Goal: Task Accomplishment & Management: Manage account settings

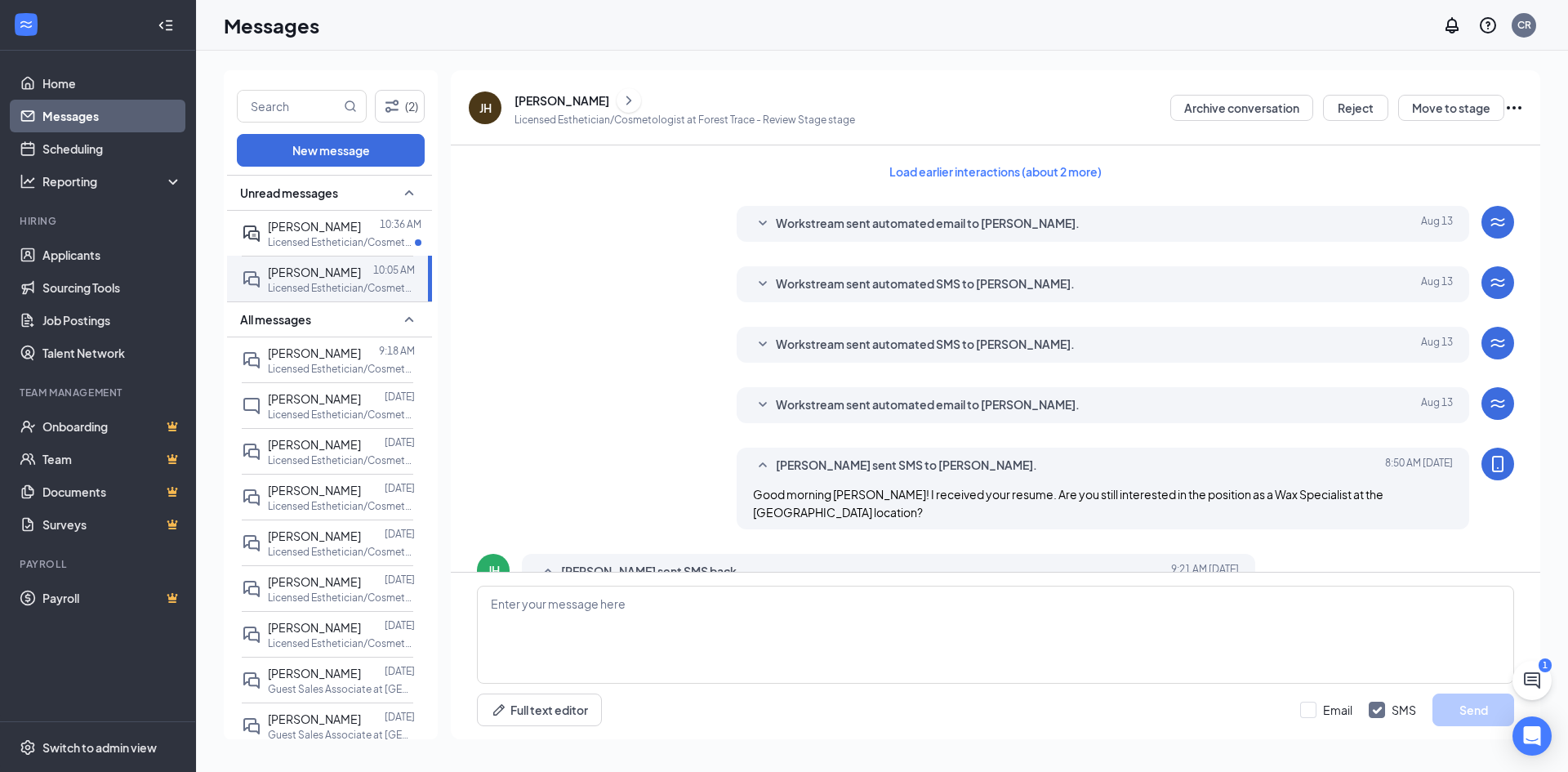
scroll to position [503, 0]
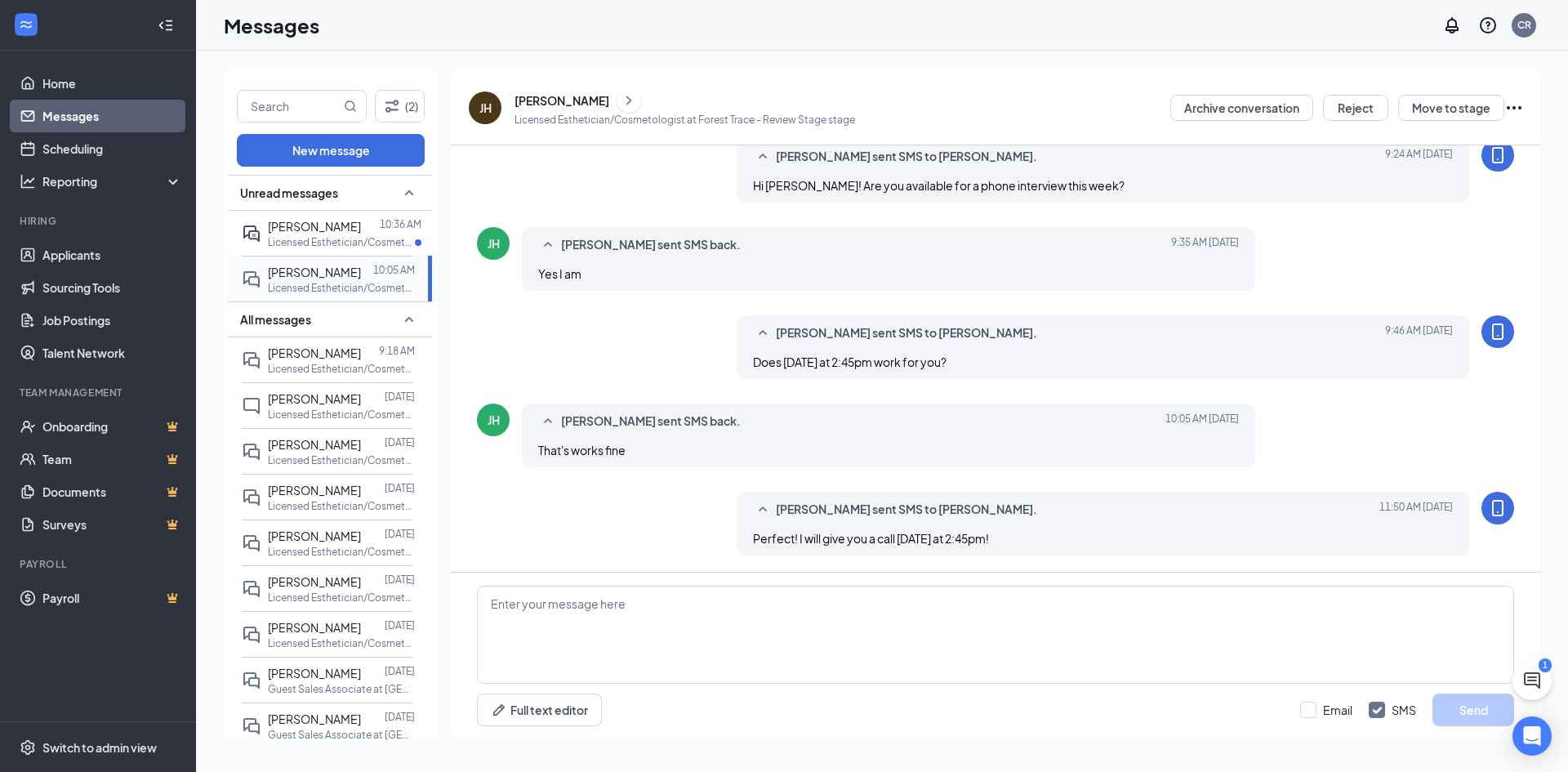
click at [294, 278] on span "[PERSON_NAME]" at bounding box center [315, 271] width 93 height 14
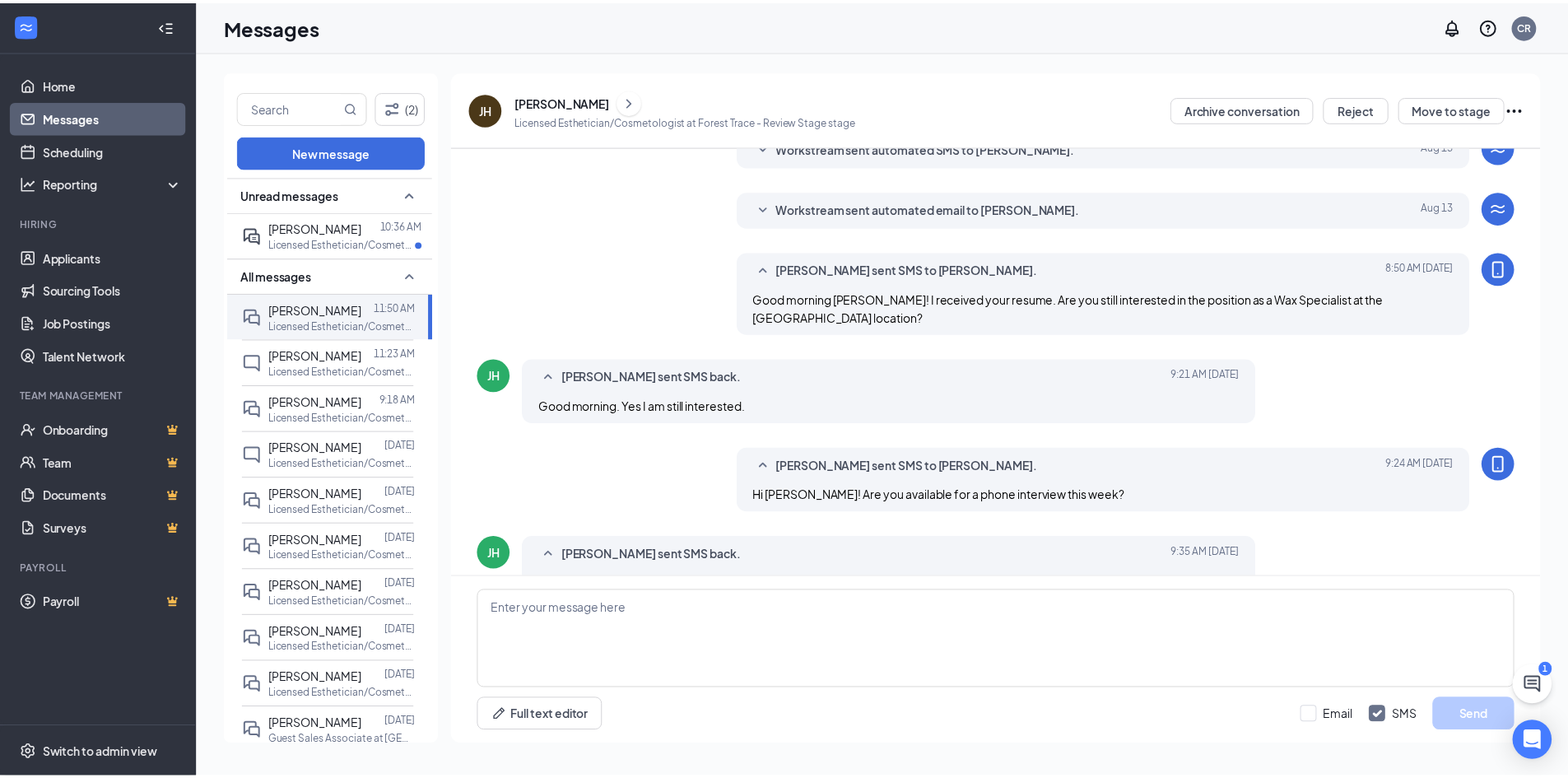
scroll to position [446, 0]
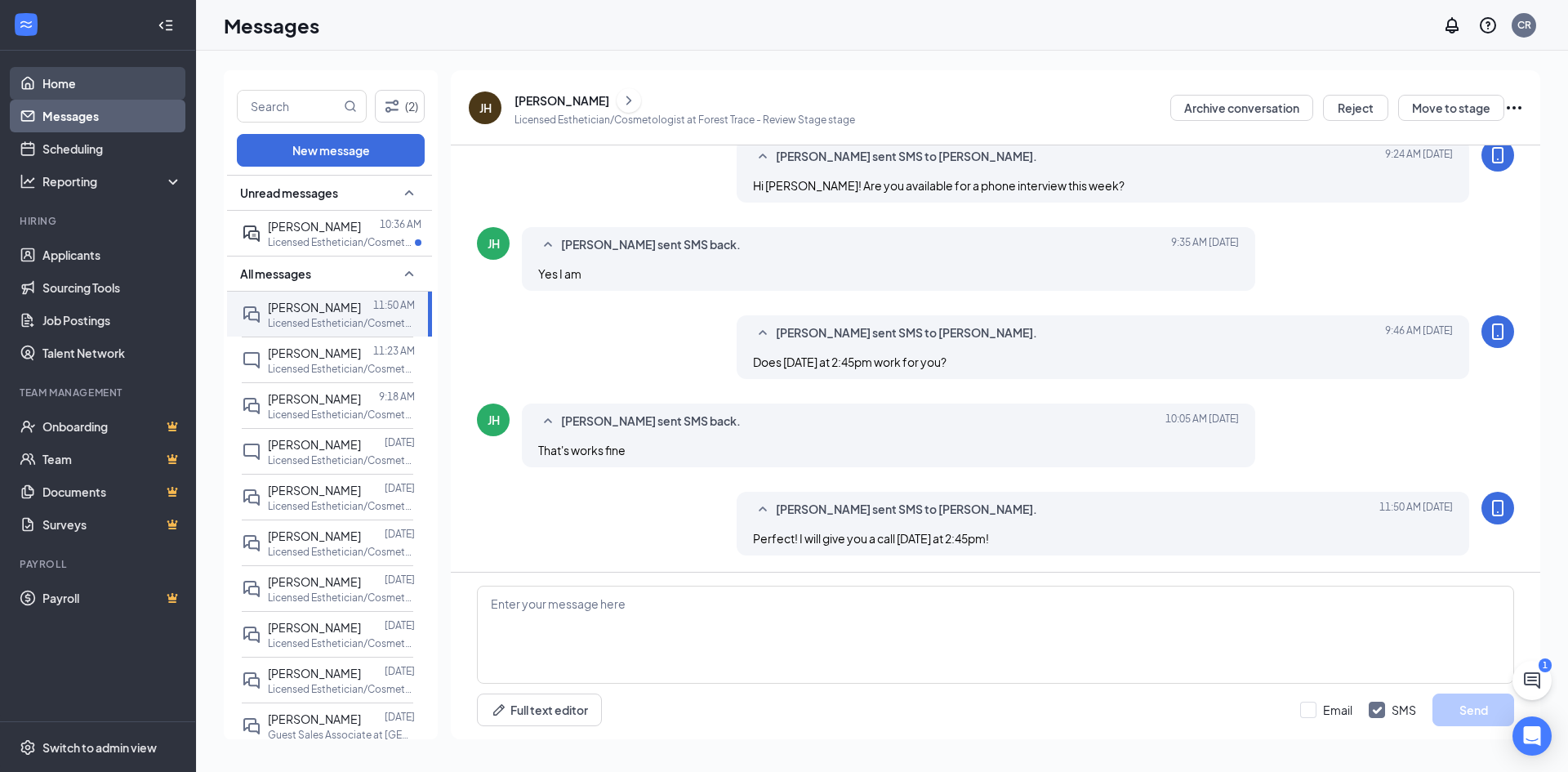
click at [91, 91] on link "Home" at bounding box center [112, 83] width 140 height 33
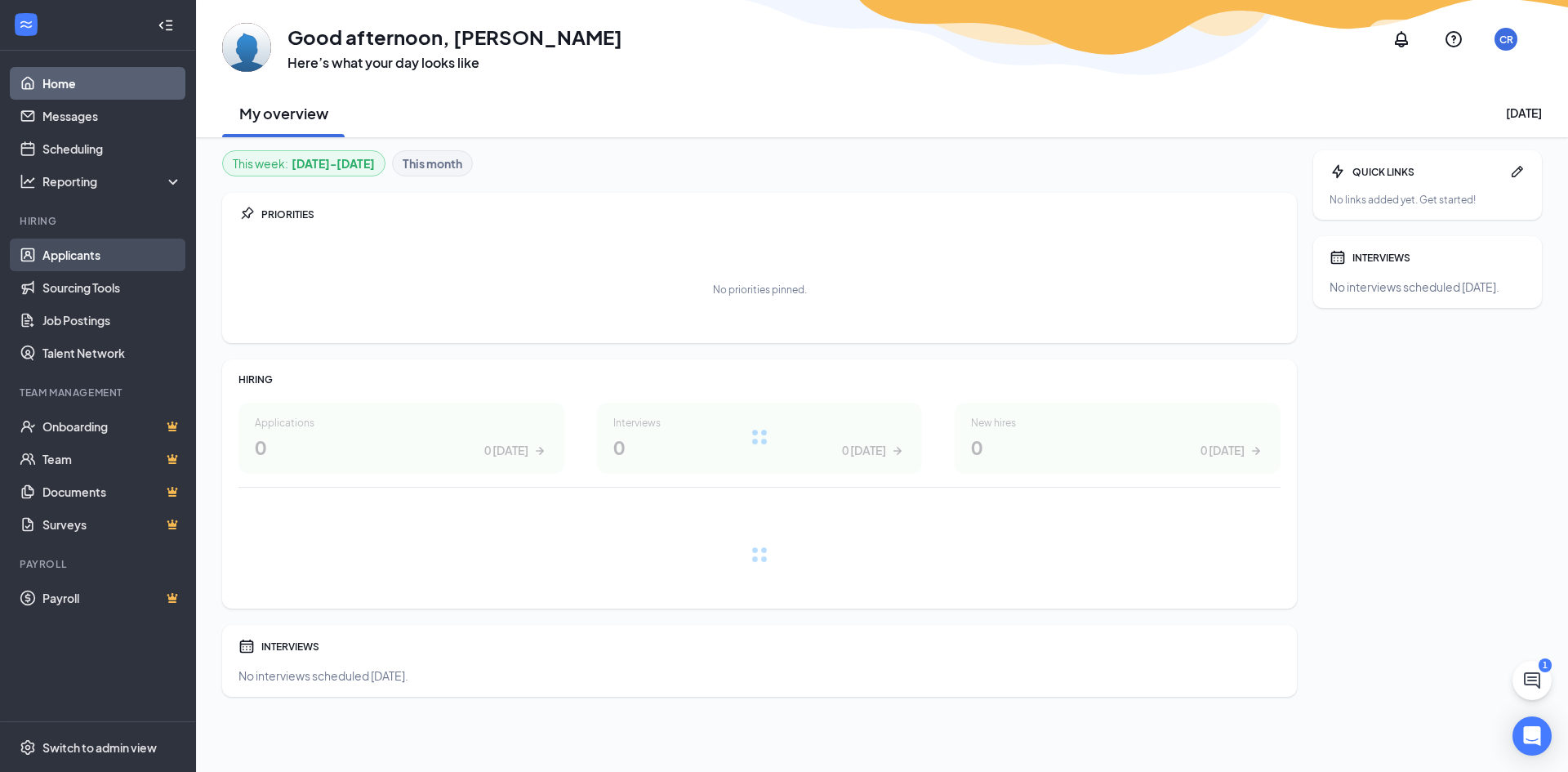
click at [98, 262] on link "Applicants" at bounding box center [112, 255] width 140 height 33
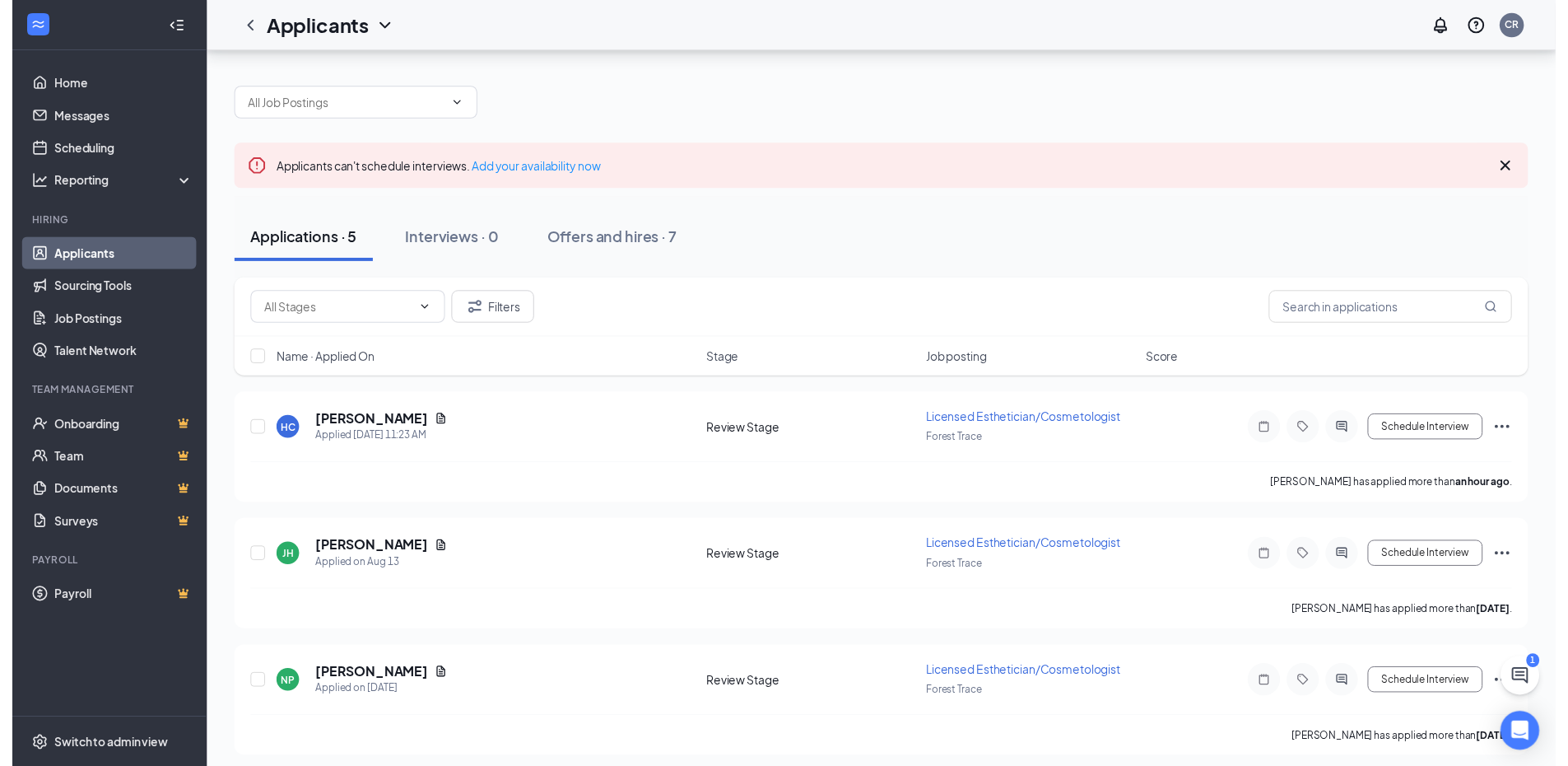
scroll to position [265, 0]
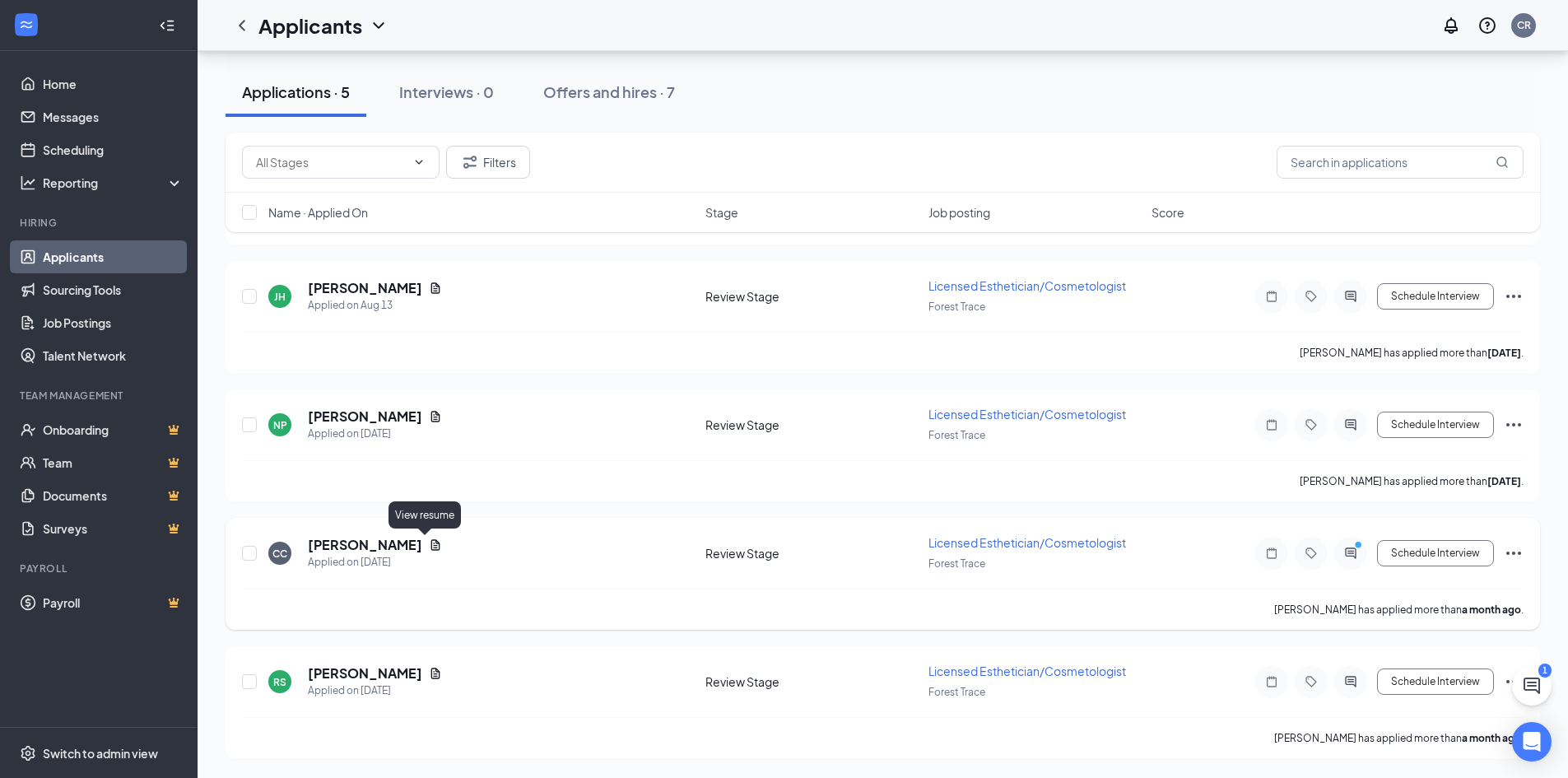
click at [431, 543] on icon "Document" at bounding box center [435, 544] width 9 height 11
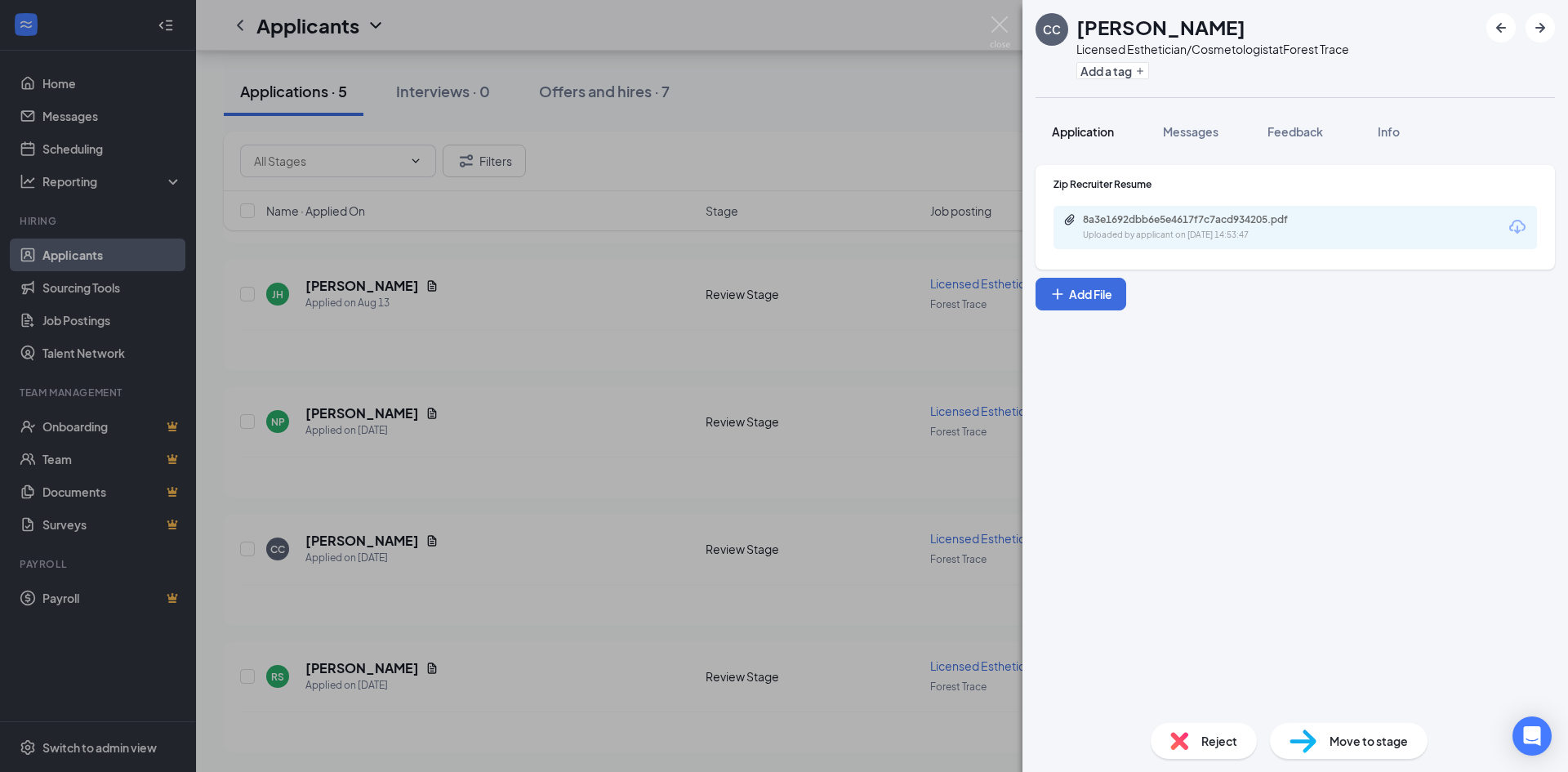
click at [1077, 128] on span "Application" at bounding box center [1083, 131] width 62 height 14
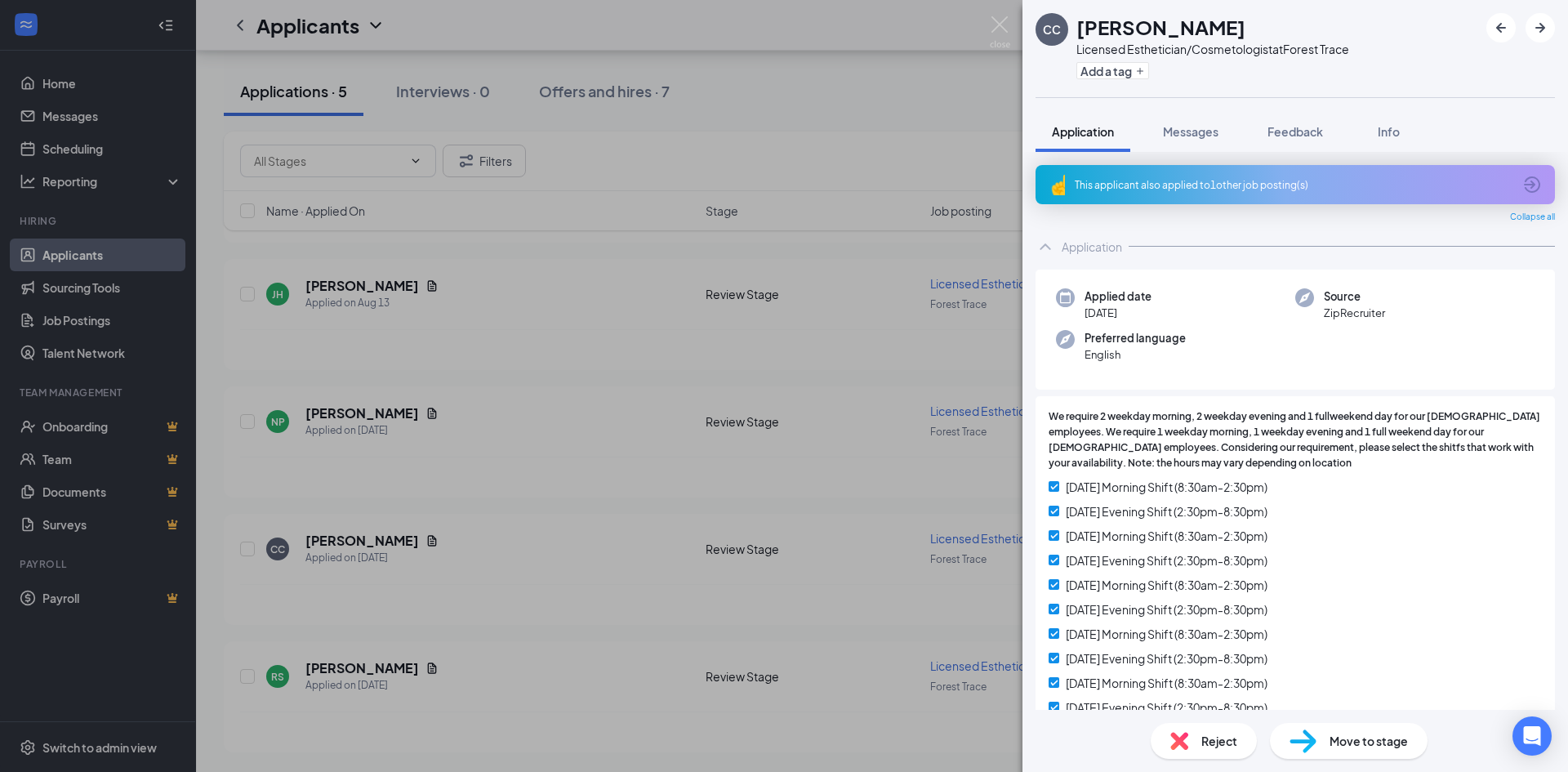
click at [1177, 184] on div "This applicant also applied to 1 other job posting(s)" at bounding box center [1293, 184] width 437 height 14
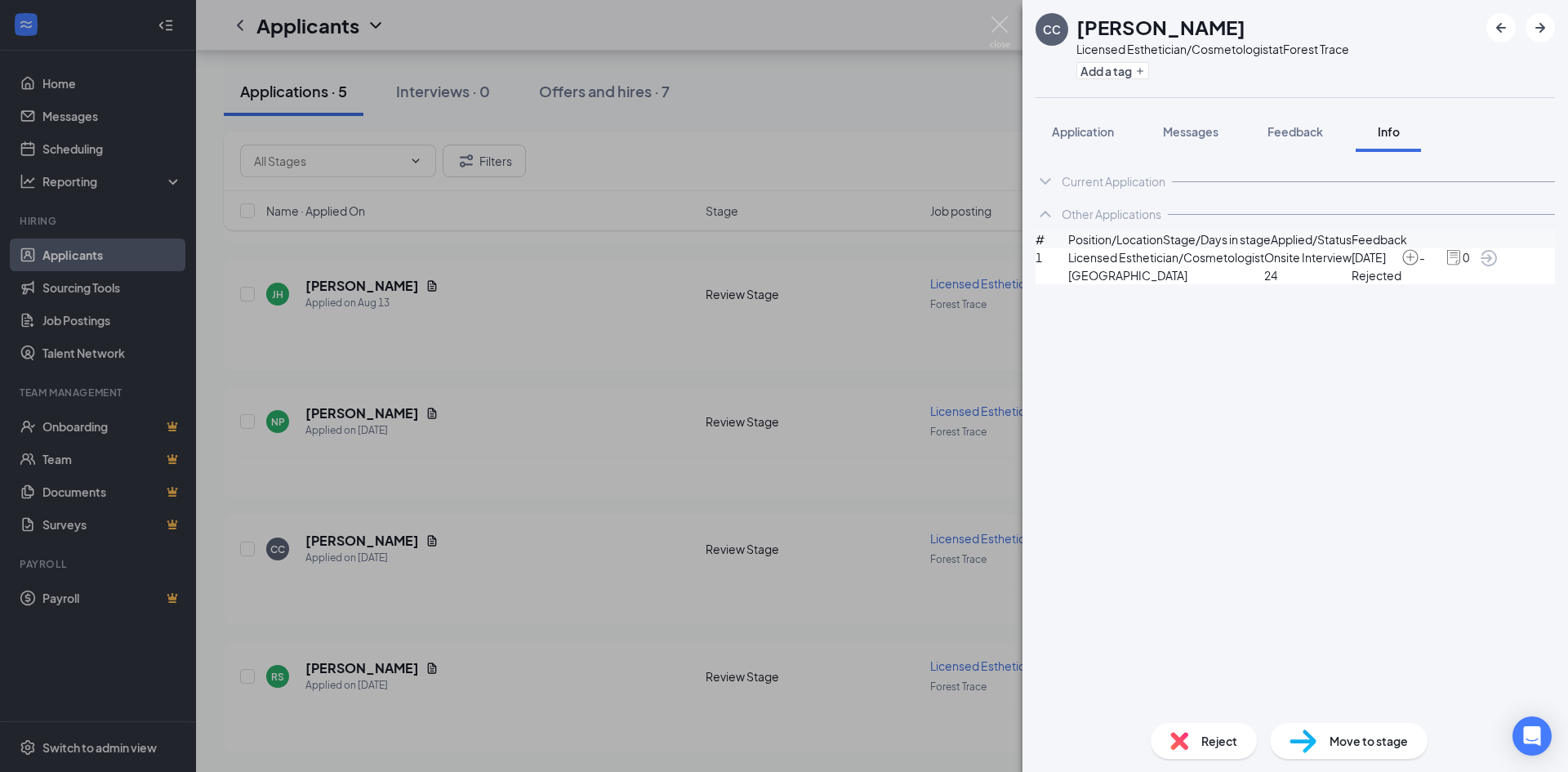
drag, startPoint x: 524, startPoint y: 439, endPoint x: 505, endPoint y: 435, distance: 19.4
click at [525, 439] on div "CC Christina Correa Licensed Esthetician/Cosmetologist at Forest Trace Add a ta…" at bounding box center [784, 386] width 1568 height 772
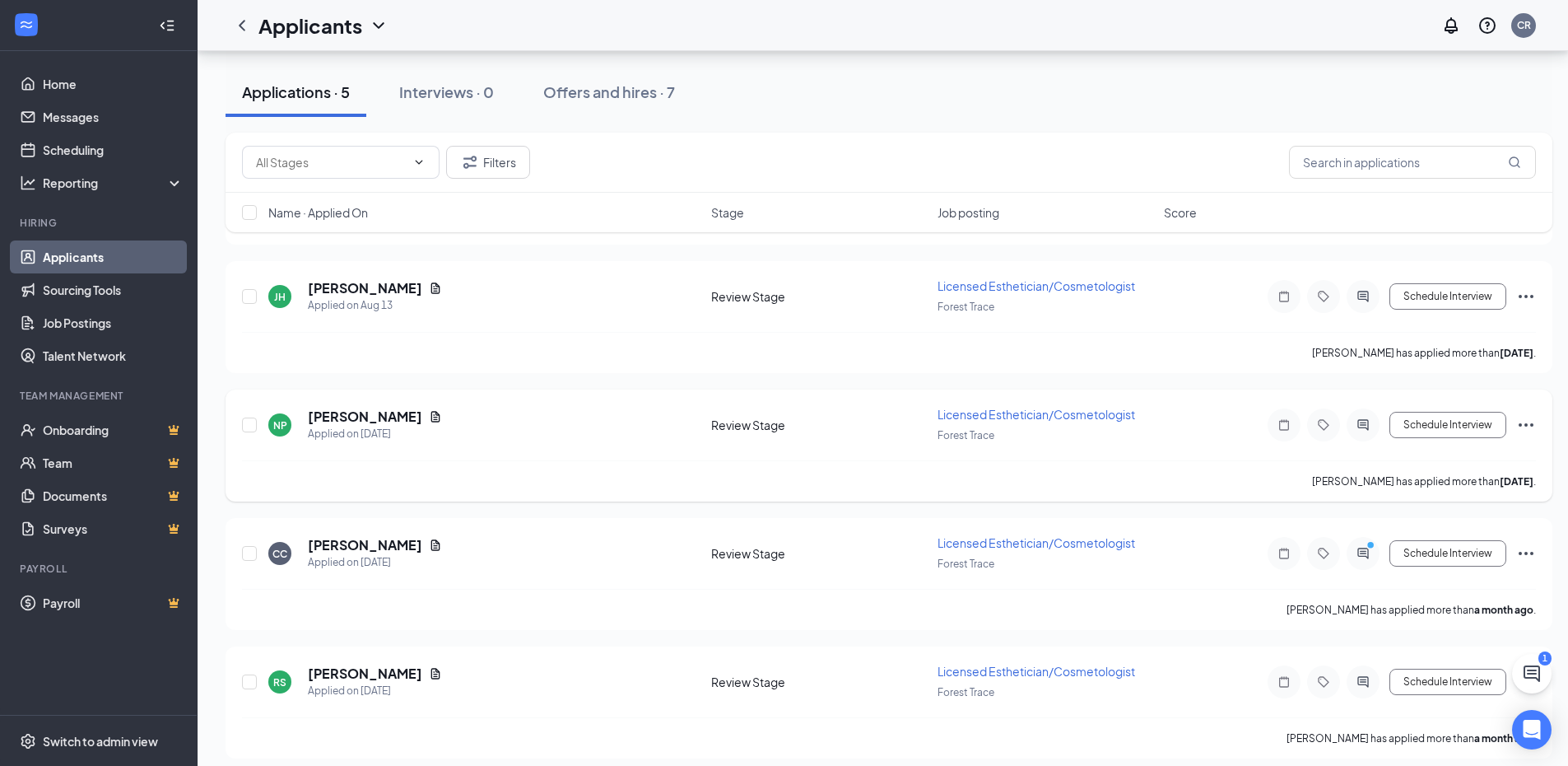
click at [419, 417] on div "NP Naomi Palafox Applied on Aug 5" at bounding box center [484, 425] width 433 height 35
click at [429, 416] on icon "Document" at bounding box center [436, 417] width 14 height 14
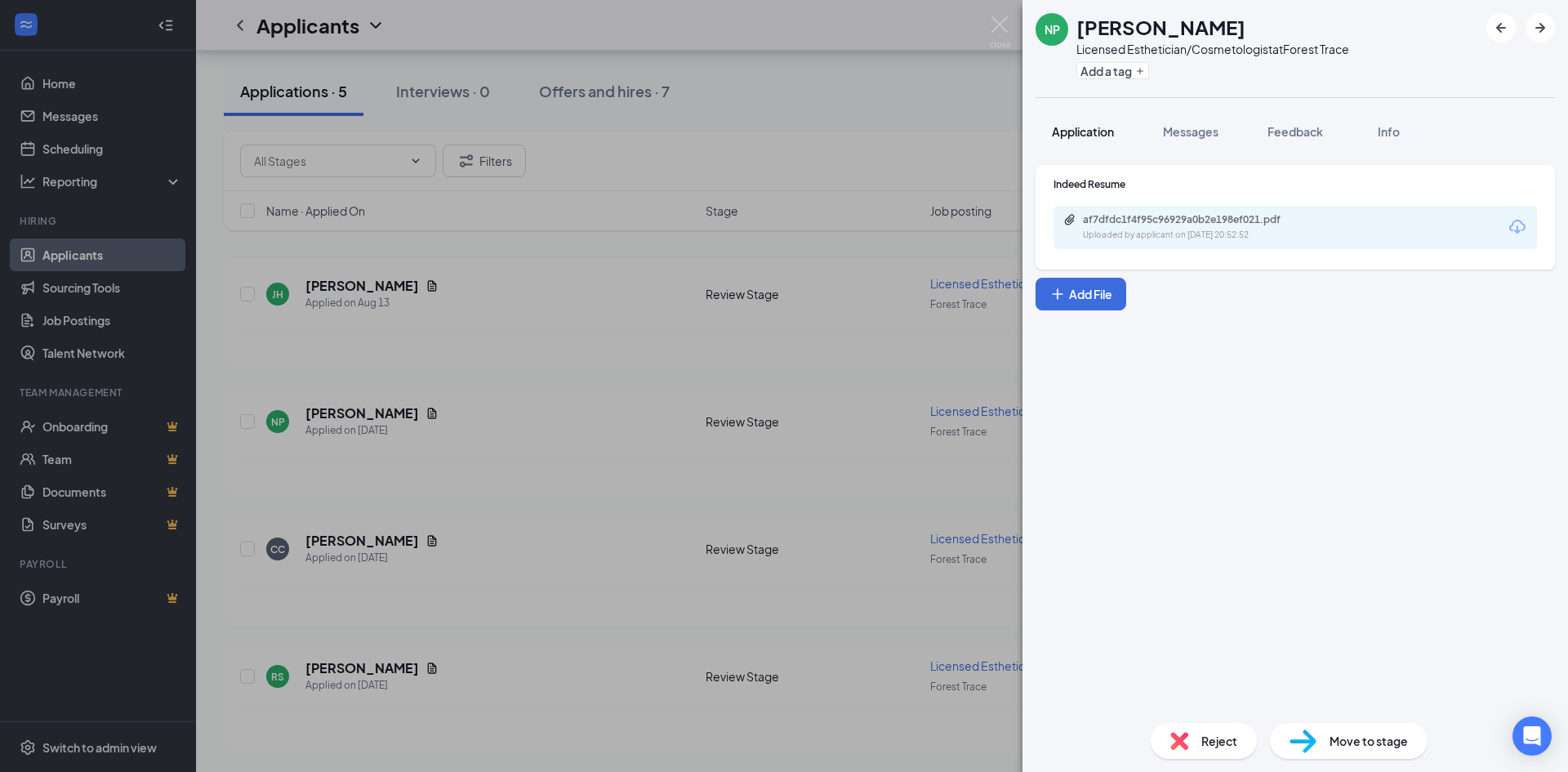
click at [1073, 120] on button "Application" at bounding box center [1083, 131] width 95 height 41
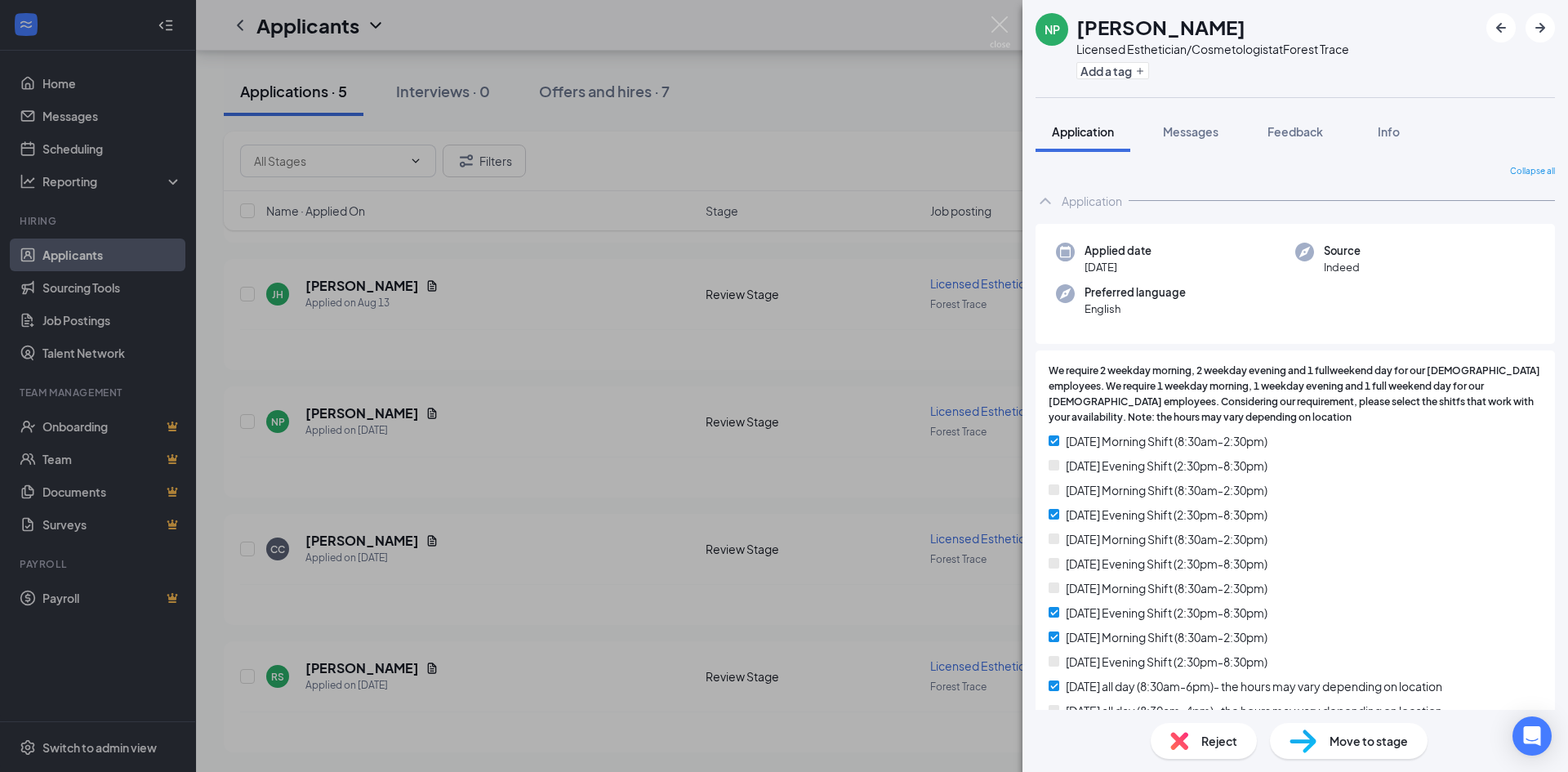
click at [449, 364] on div "NP Naomi Palafox Licensed Esthetician/Cosmetologist at Forest Trace Add a tag A…" at bounding box center [784, 386] width 1568 height 772
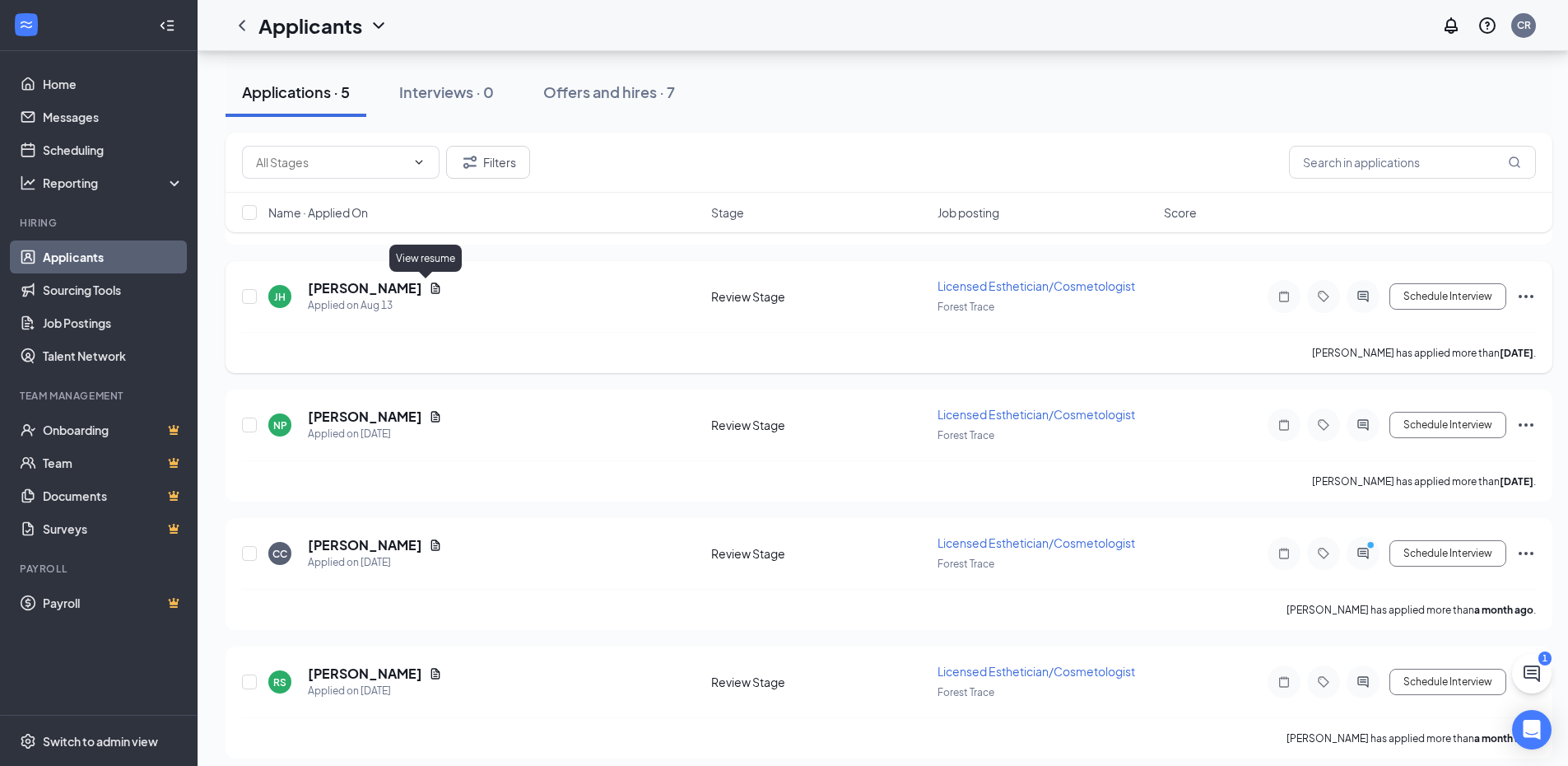
click at [429, 286] on icon "Document" at bounding box center [436, 288] width 14 height 14
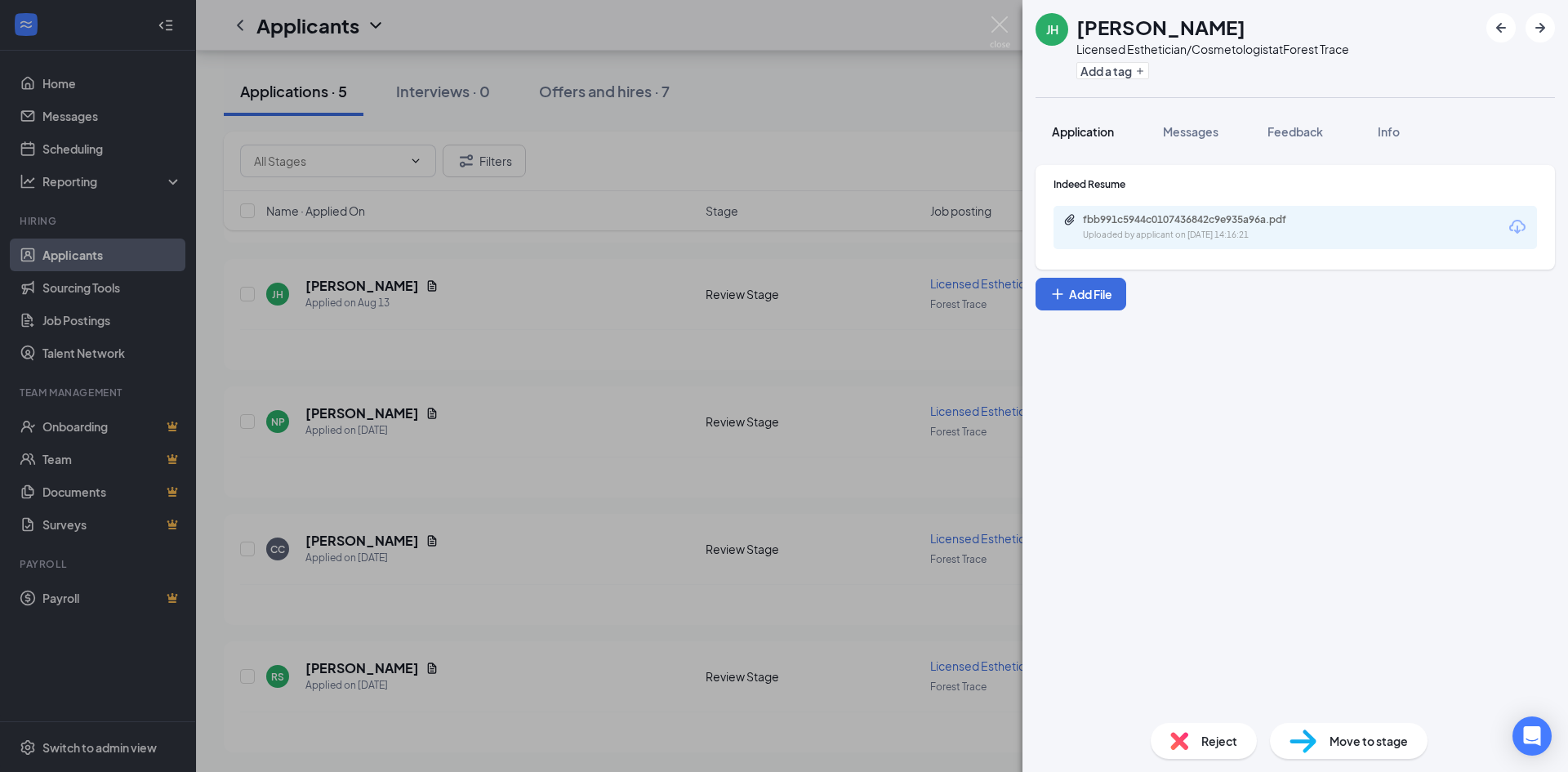
click at [1085, 135] on span "Application" at bounding box center [1083, 131] width 62 height 14
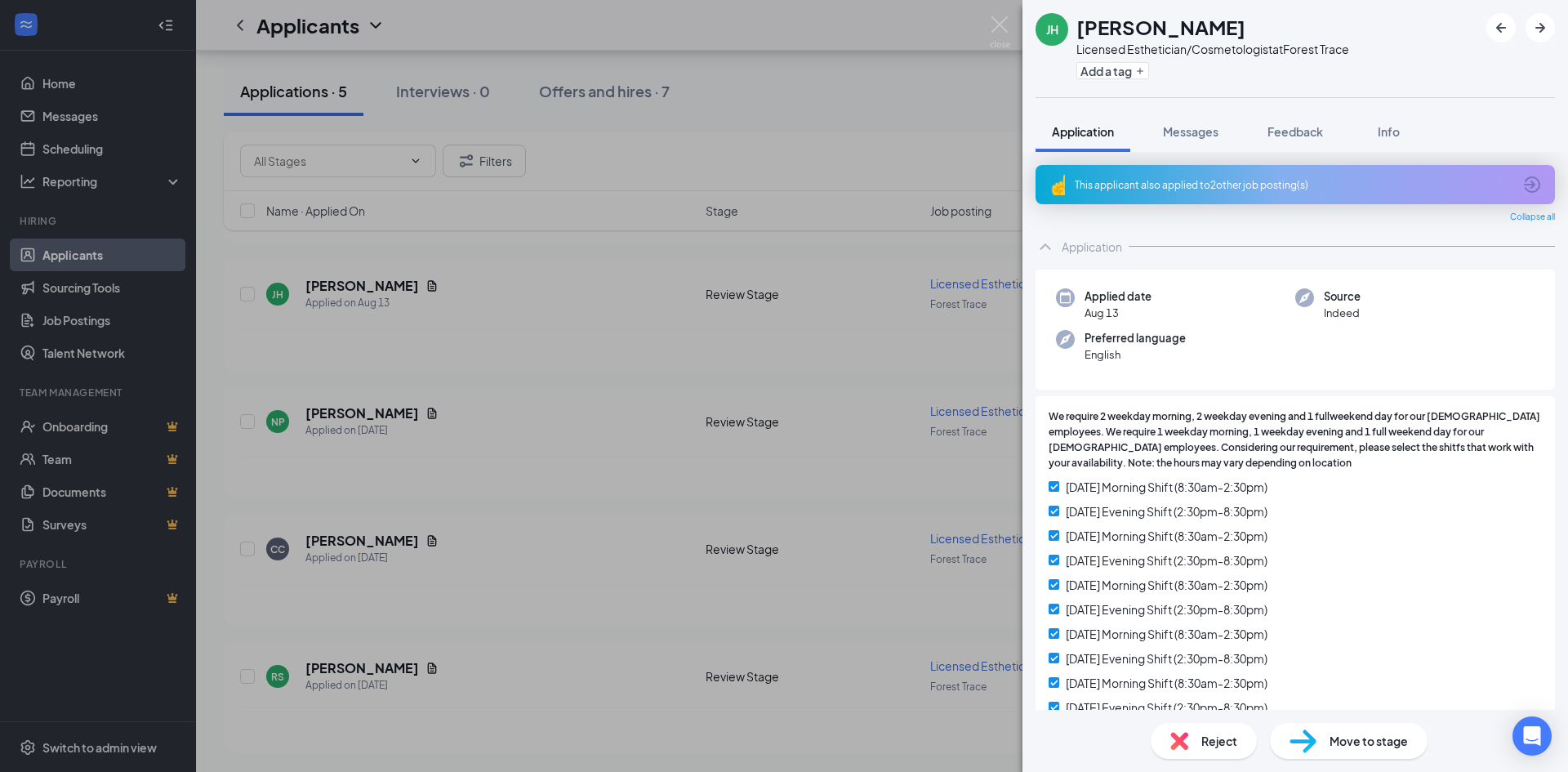
click at [1146, 190] on div "This applicant also applied to 2 other job posting(s)" at bounding box center [1293, 184] width 437 height 14
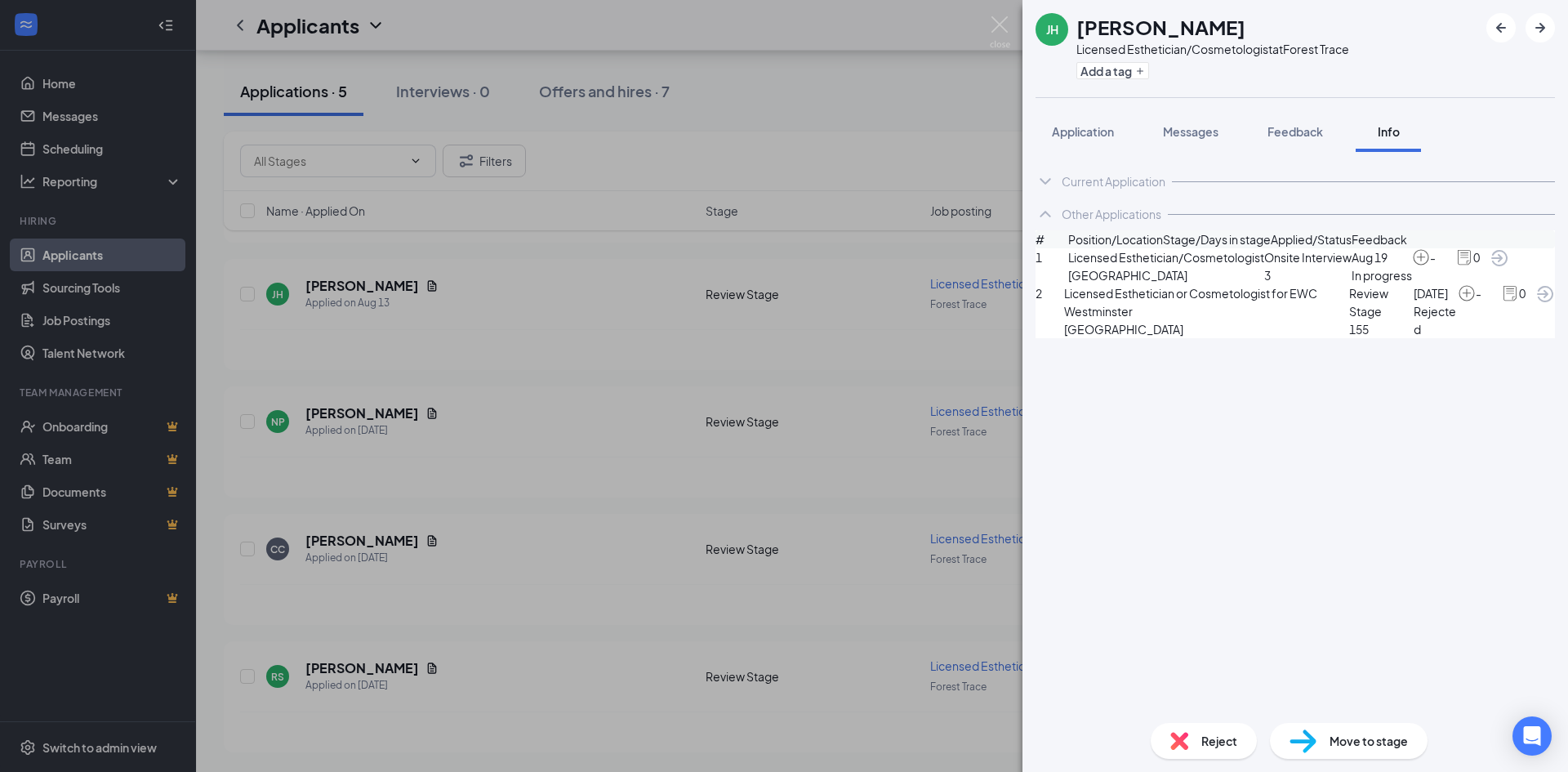
click at [437, 356] on div "JH JISELA HERRERA Licensed Esthetician/Cosmetologist at Forest Trace Add a tag …" at bounding box center [784, 386] width 1568 height 772
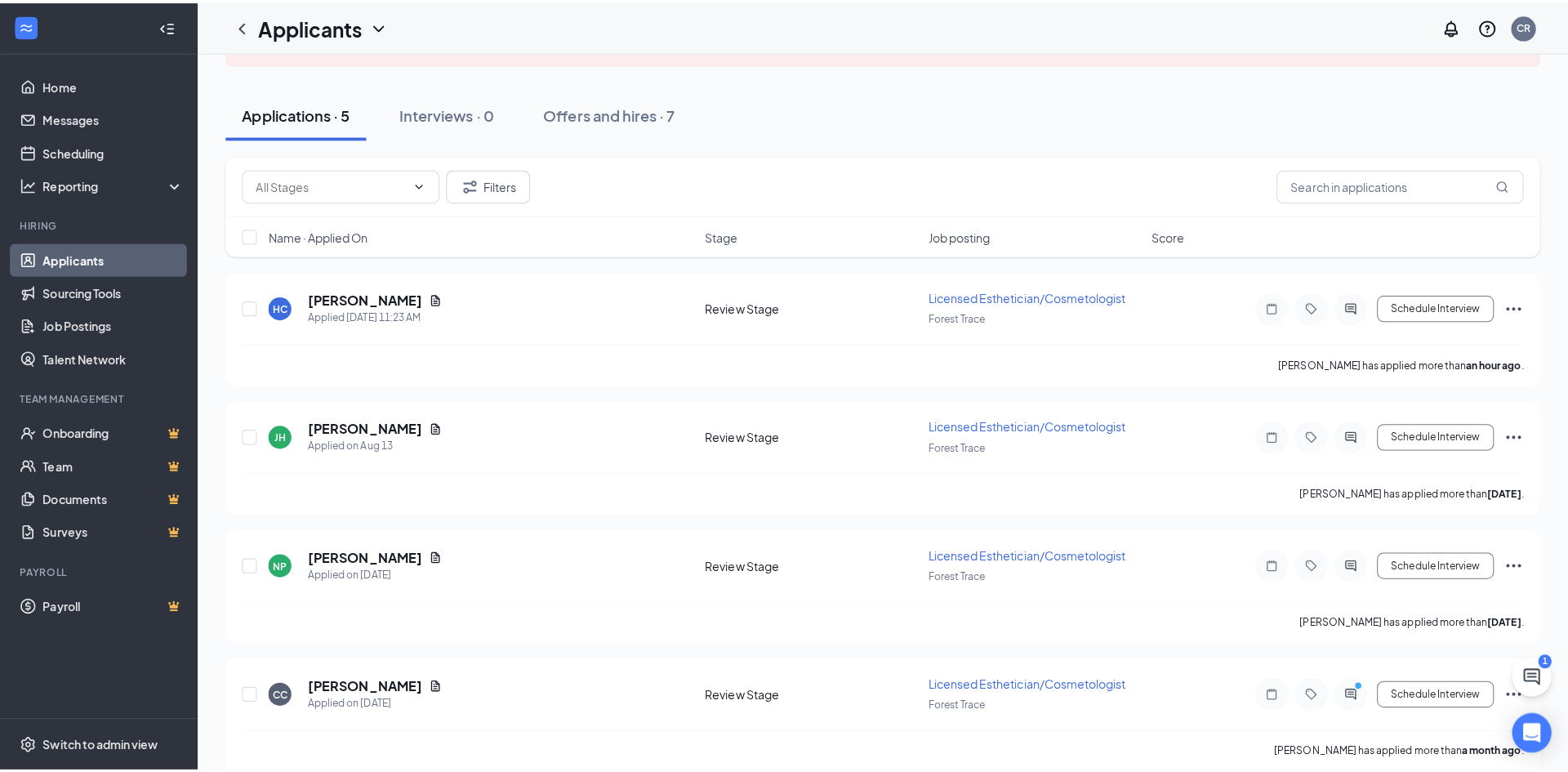
scroll to position [18, 0]
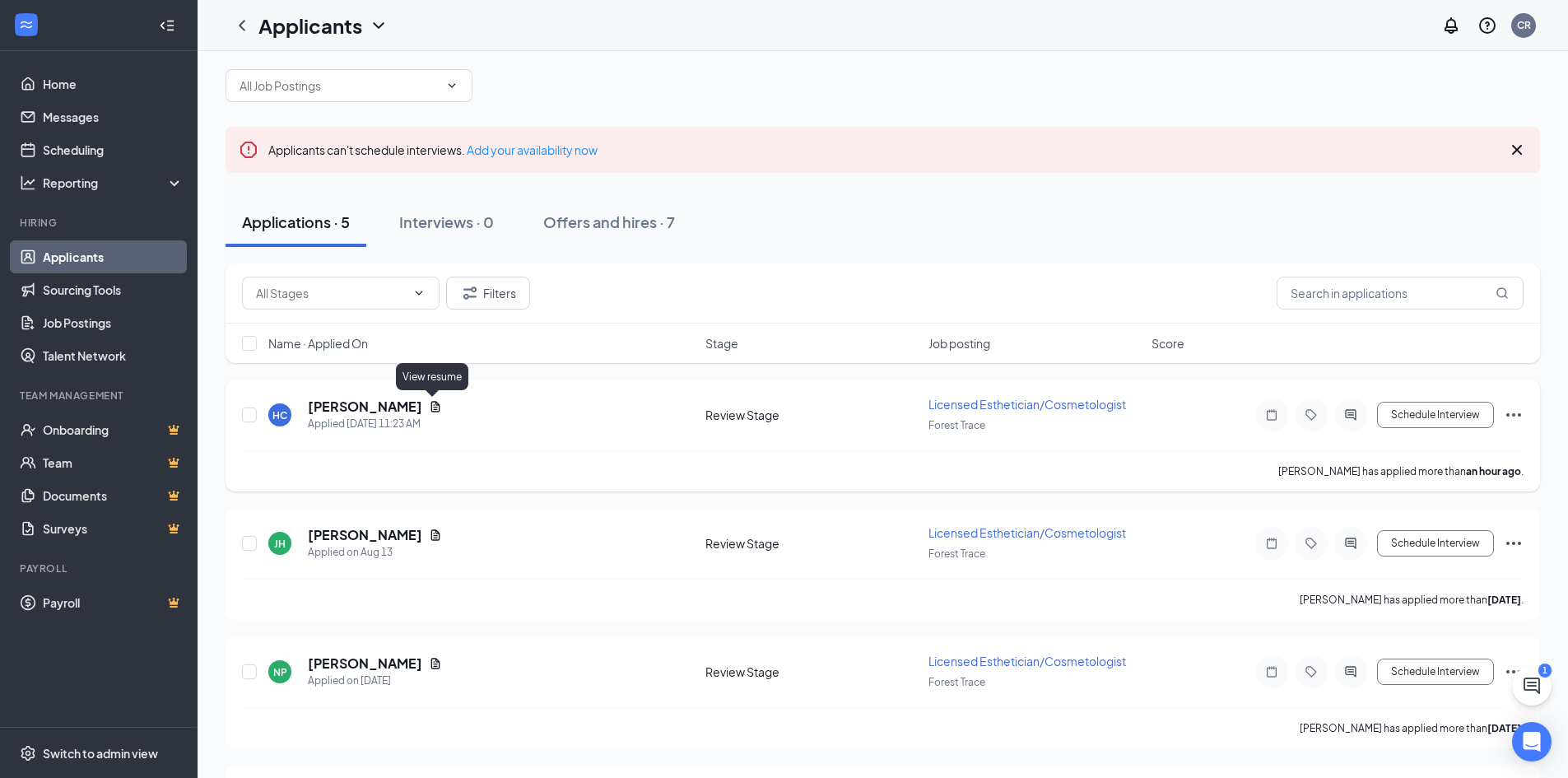
click at [432, 408] on icon "Document" at bounding box center [436, 407] width 14 height 14
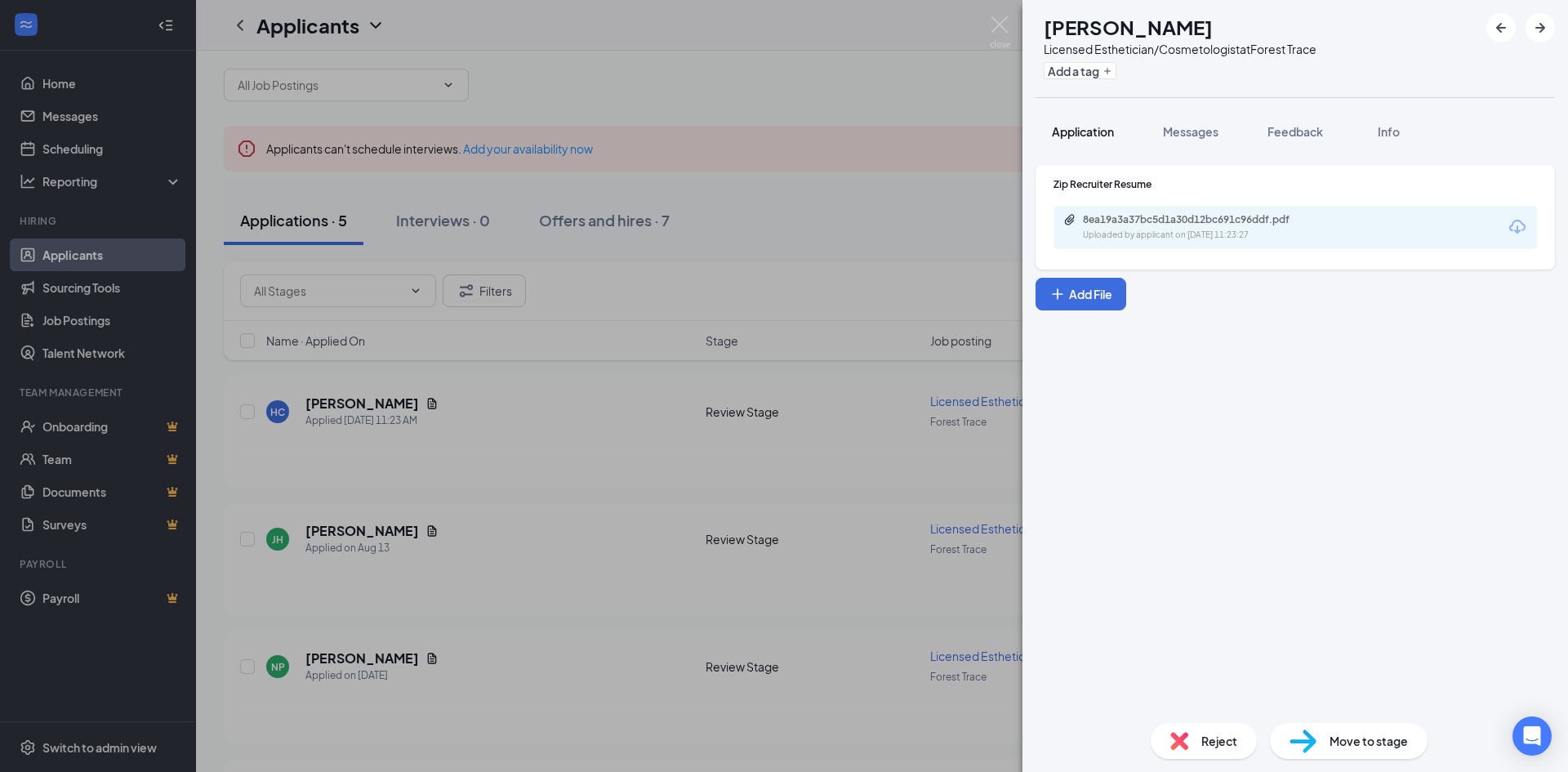
click at [1111, 135] on span "Application" at bounding box center [1083, 131] width 62 height 14
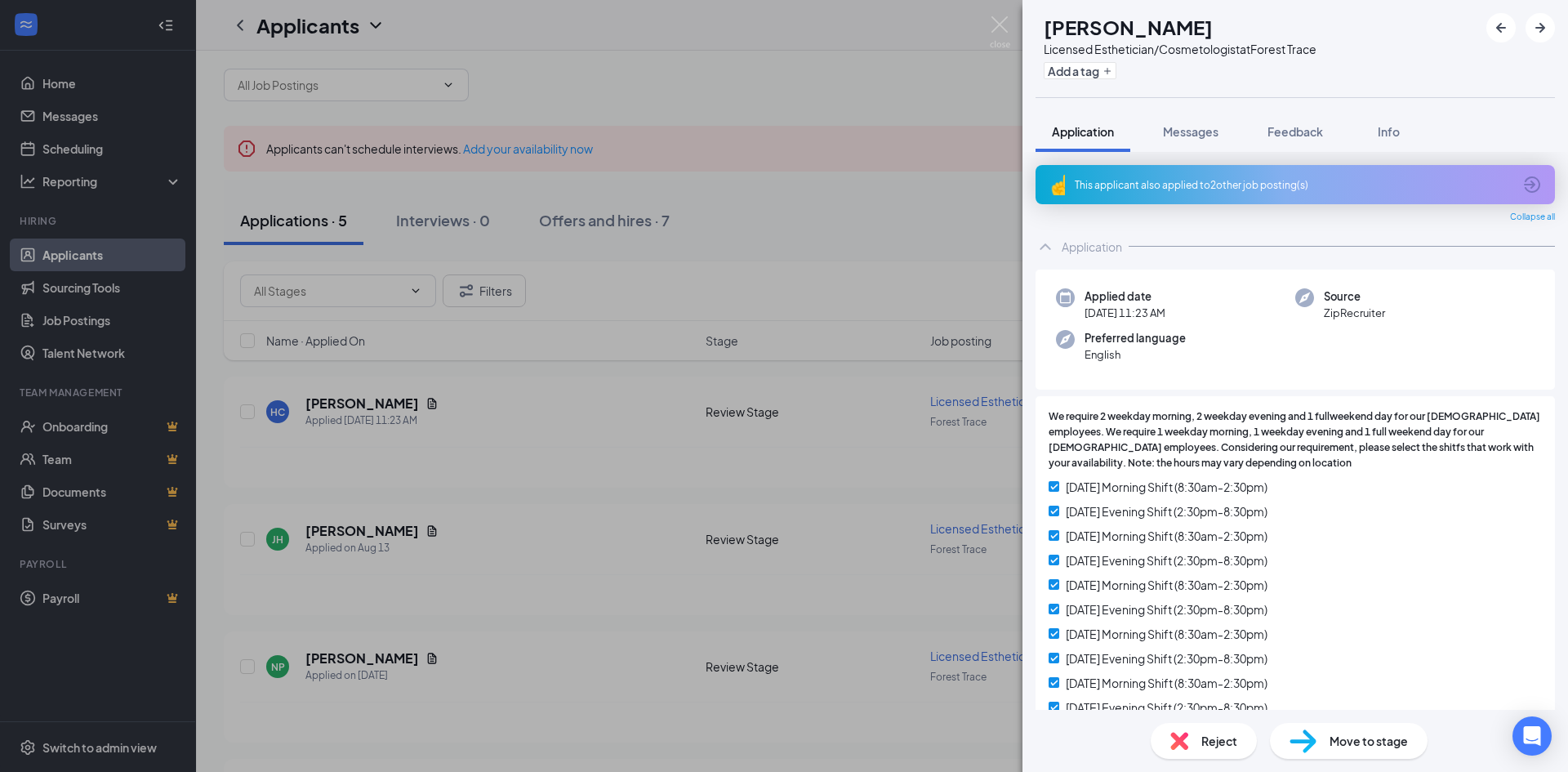
click at [1124, 184] on div "This applicant also applied to 2 other job posting(s)" at bounding box center [1293, 184] width 437 height 14
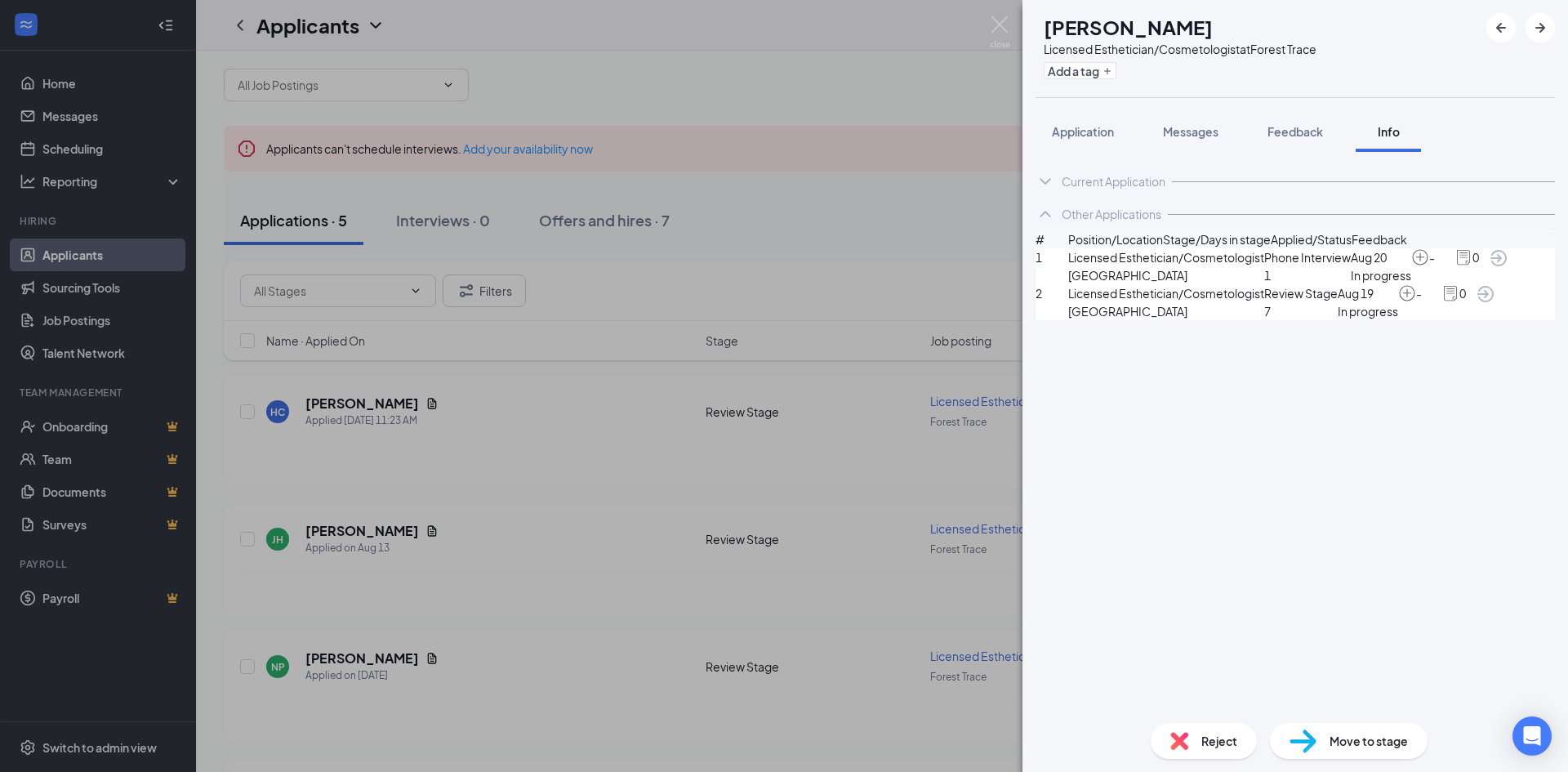
click at [729, 251] on div "HC Hannah Chaparro Licensed Esthetician/Cosmetologist at Forest Trace Add a tag…" at bounding box center [784, 386] width 1568 height 772
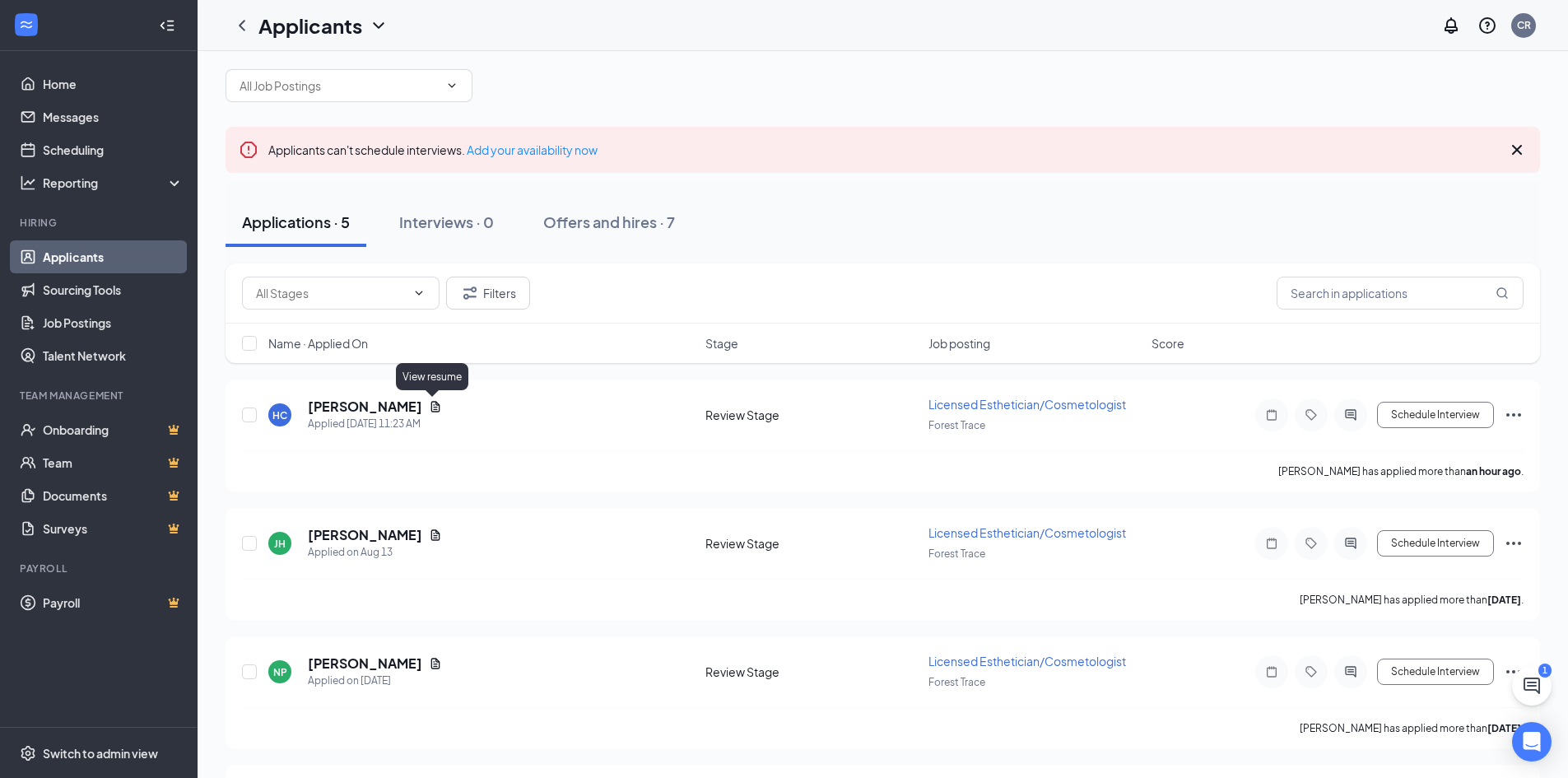
drag, startPoint x: 437, startPoint y: 405, endPoint x: 434, endPoint y: 383, distance: 22.2
click at [439, 405] on icon "Document" at bounding box center [436, 407] width 14 height 14
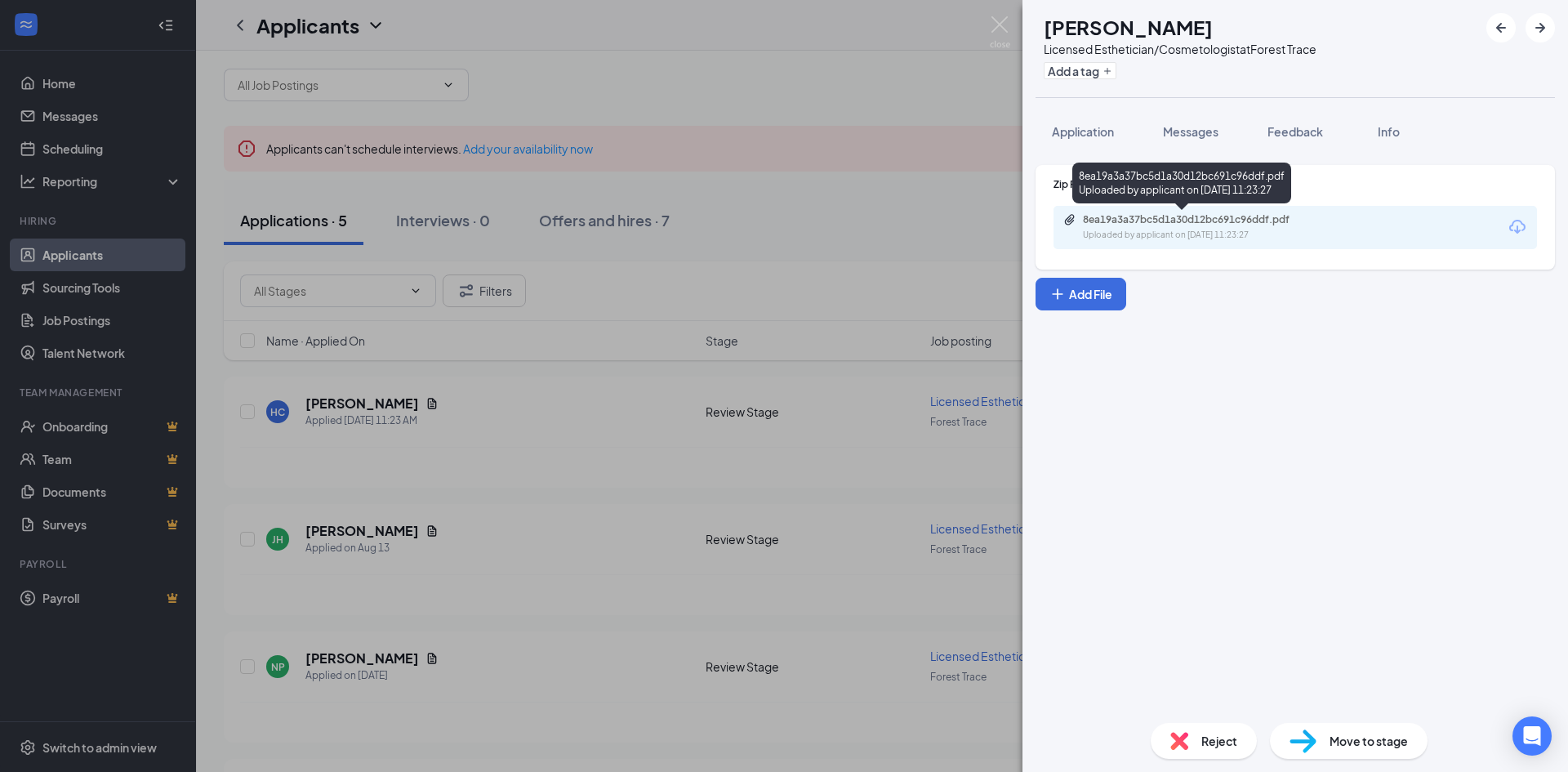
click at [1312, 219] on div "8ea19a3a37bc5d1a30d12bc691c96ddf.pdf" at bounding box center [1196, 220] width 265 height 14
